Goal: Transaction & Acquisition: Purchase product/service

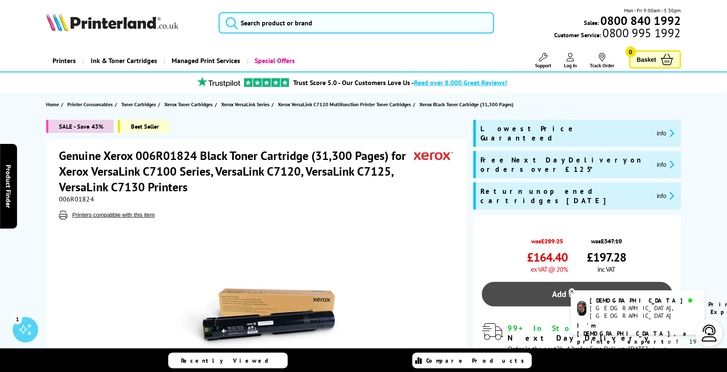
click at [562, 282] on link "Add to Basket" at bounding box center [576, 294] width 190 height 25
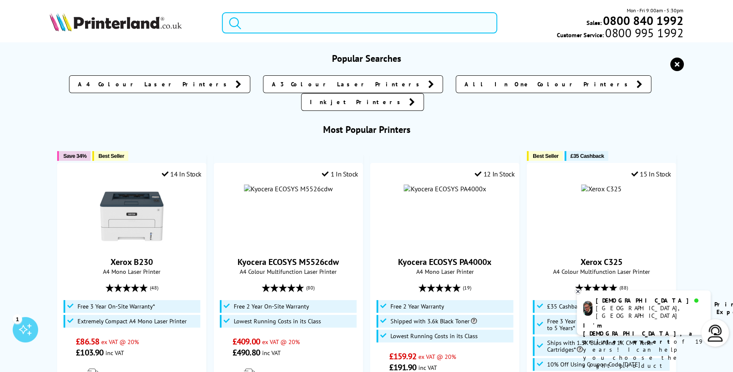
click at [290, 24] on input "search" at bounding box center [359, 22] width 275 height 21
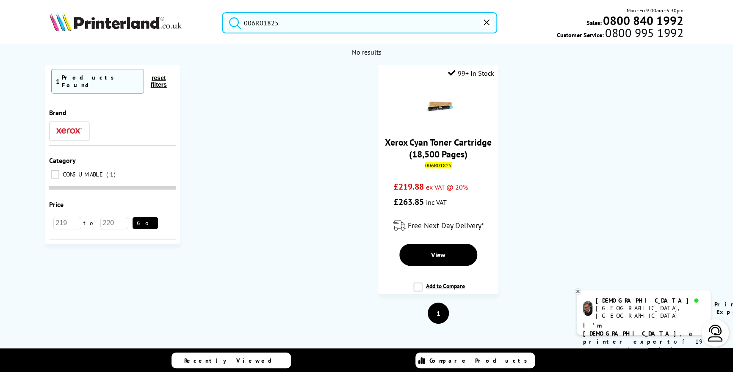
type input "006R01825"
click at [222, 12] on button "submit" at bounding box center [232, 21] width 21 height 19
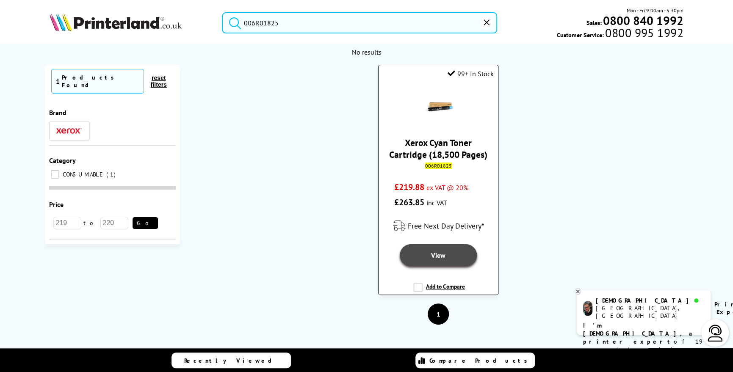
click at [431, 254] on span "View" at bounding box center [438, 255] width 14 height 8
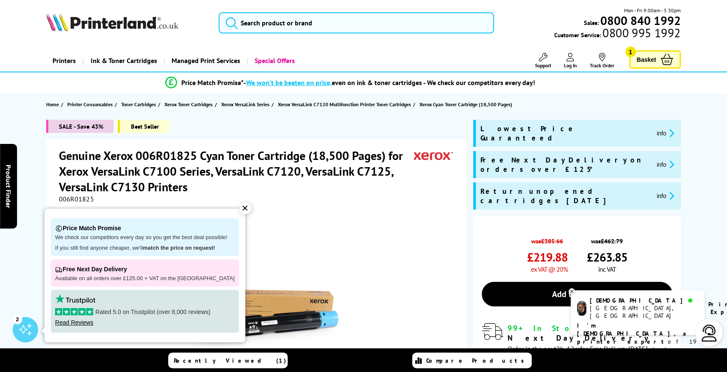
click at [239, 207] on div "✕" at bounding box center [245, 208] width 12 height 12
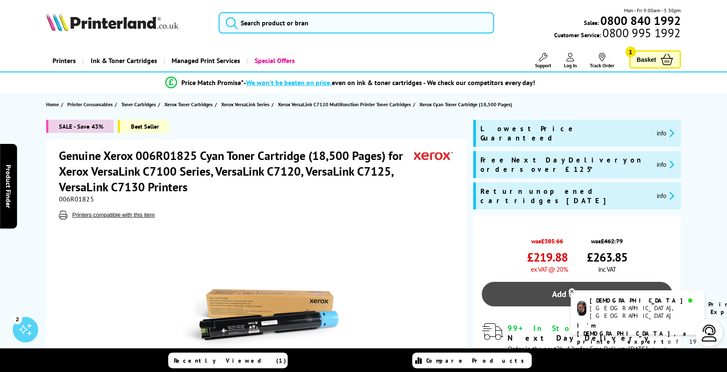
click at [583, 282] on link "Add to Basket" at bounding box center [576, 294] width 190 height 25
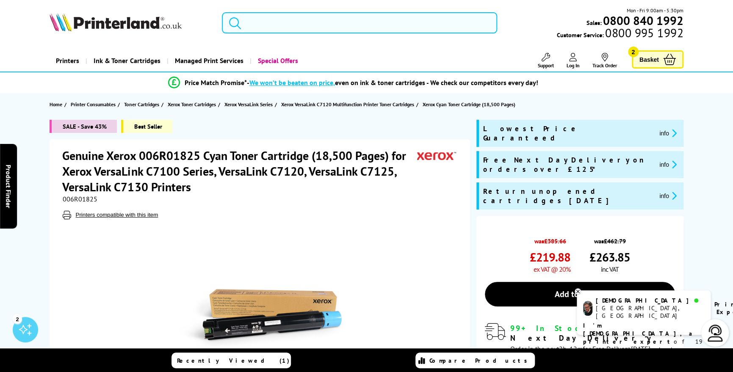
click at [321, 24] on input "search" at bounding box center [359, 22] width 275 height 21
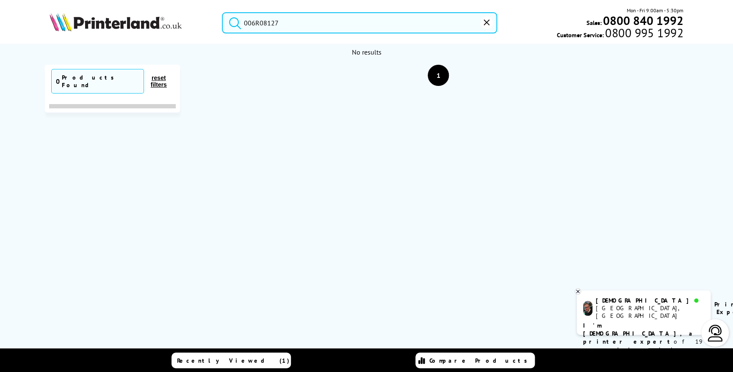
click at [222, 12] on button "submit" at bounding box center [232, 21] width 21 height 19
drag, startPoint x: 261, startPoint y: 22, endPoint x: 269, endPoint y: 17, distance: 8.7
click at [261, 22] on input "006R08127" at bounding box center [359, 22] width 275 height 21
type input "006R08127"
click at [277, 22] on input "006R08127" at bounding box center [359, 22] width 275 height 21
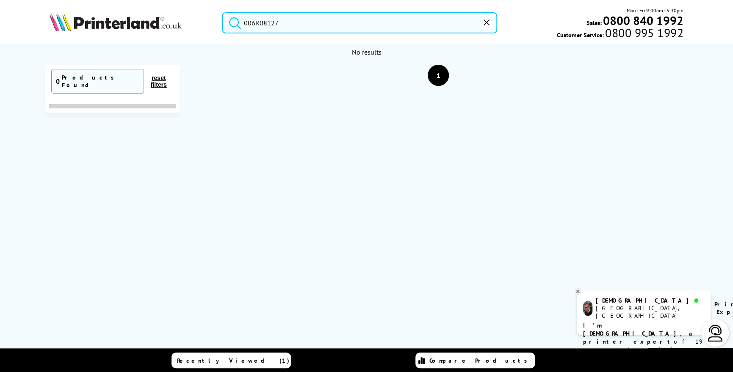
click at [222, 12] on button "submit" at bounding box center [232, 21] width 21 height 19
drag, startPoint x: 280, startPoint y: 22, endPoint x: 241, endPoint y: 24, distance: 39.0
click at [243, 24] on input "006R08127" at bounding box center [359, 22] width 275 height 21
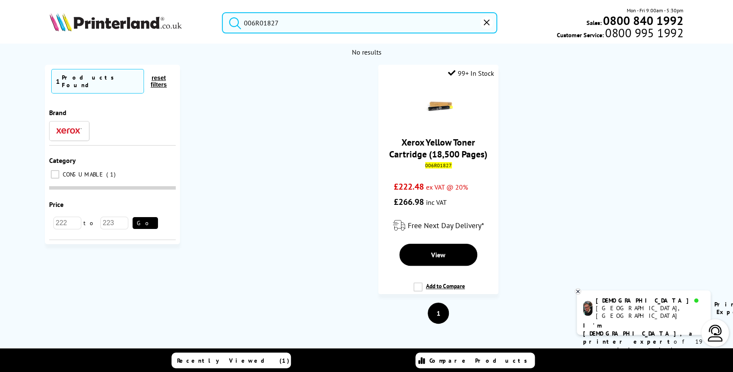
type input "006R01827"
click at [222, 12] on button "submit" at bounding box center [232, 21] width 21 height 19
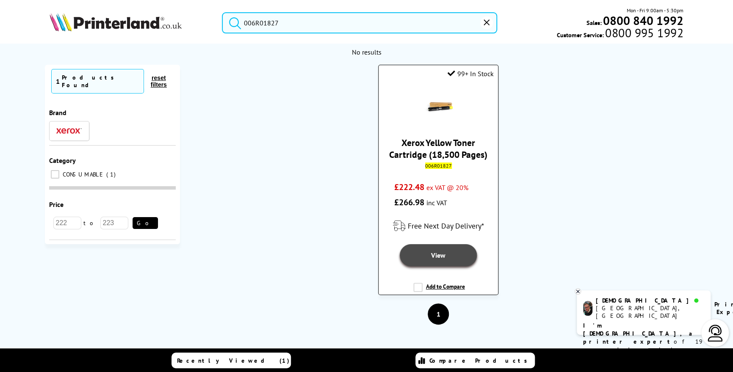
click at [437, 257] on span "View" at bounding box center [438, 255] width 14 height 8
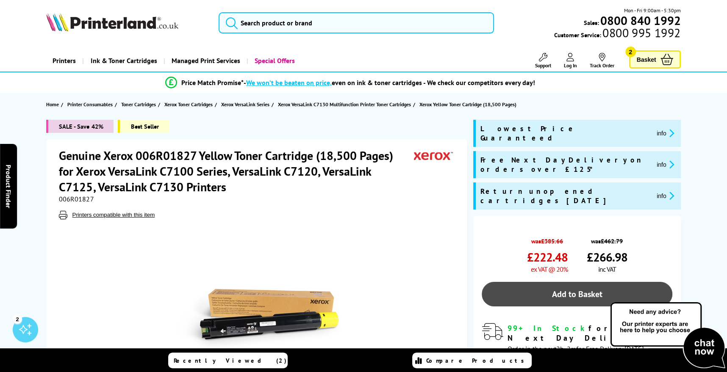
click at [561, 282] on link "Add to Basket" at bounding box center [576, 294] width 190 height 25
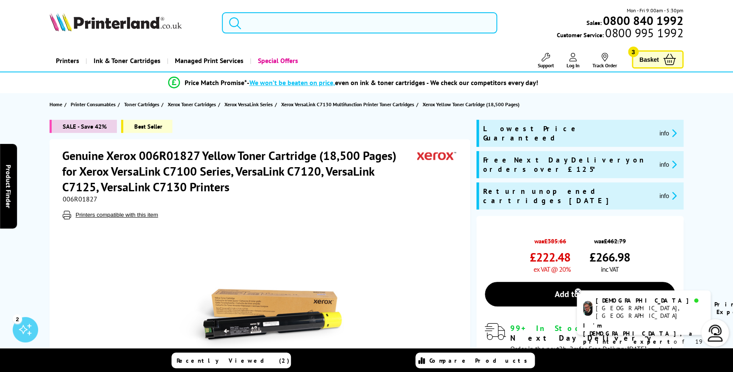
click at [285, 23] on input "search" at bounding box center [359, 22] width 275 height 21
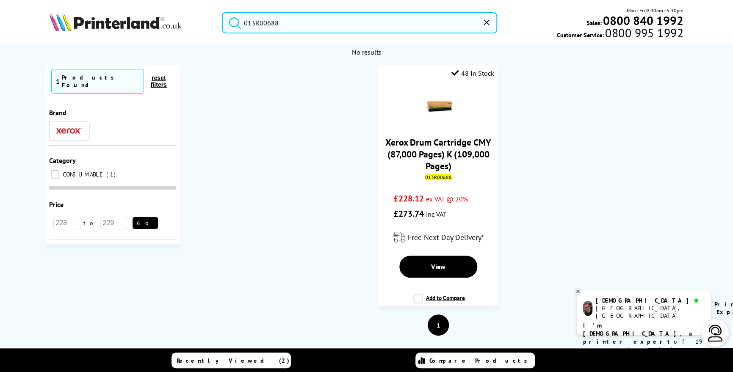
type input "013R00688"
click at [222, 12] on button "submit" at bounding box center [232, 21] width 21 height 19
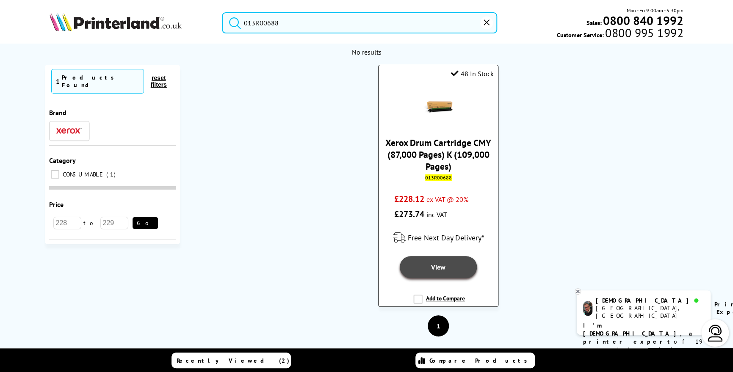
click at [439, 266] on span "View" at bounding box center [438, 267] width 14 height 8
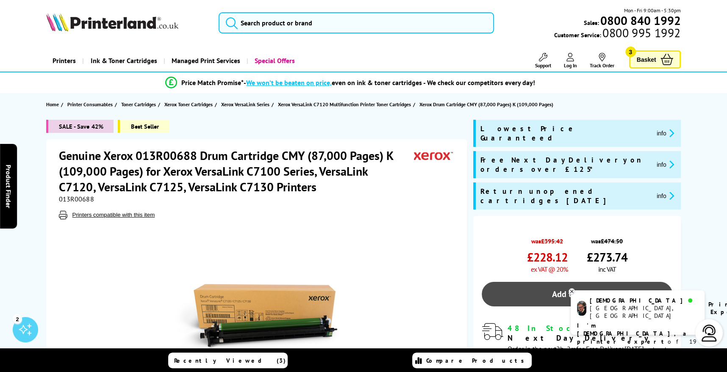
click at [589, 282] on link "Add to Basket" at bounding box center [576, 294] width 190 height 25
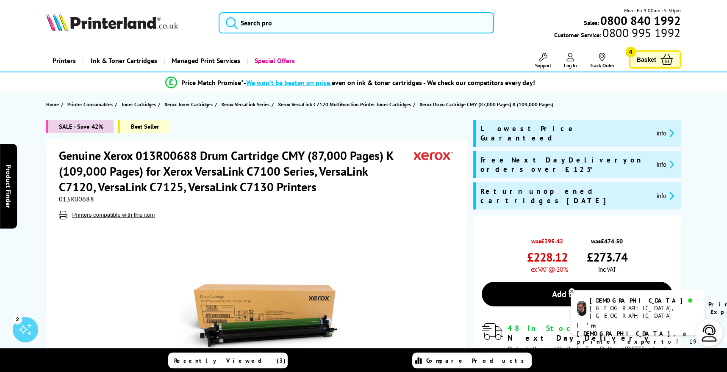
click at [644, 55] on span "Basket" at bounding box center [645, 59] width 19 height 11
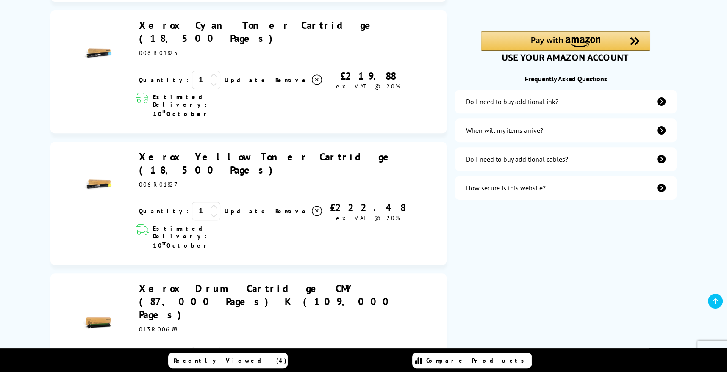
scroll to position [296, 0]
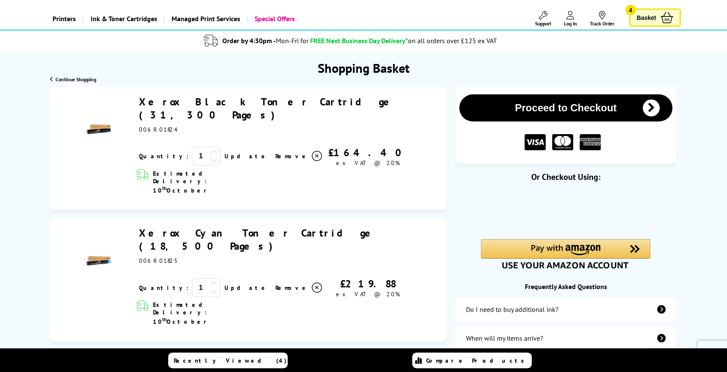
scroll to position [25, 0]
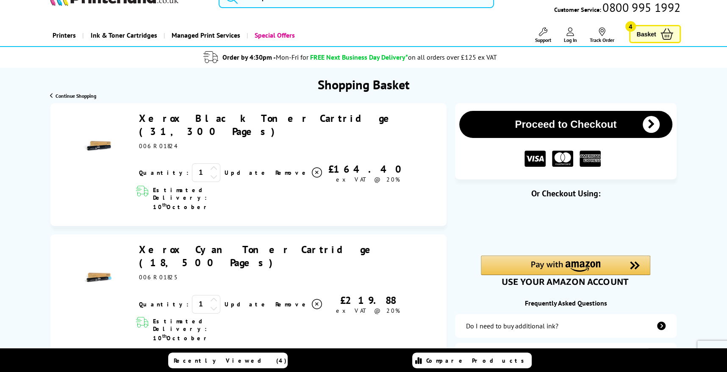
click at [602, 119] on button "Proceed to Checkout" at bounding box center [565, 124] width 213 height 27
